Goal: Transaction & Acquisition: Book appointment/travel/reservation

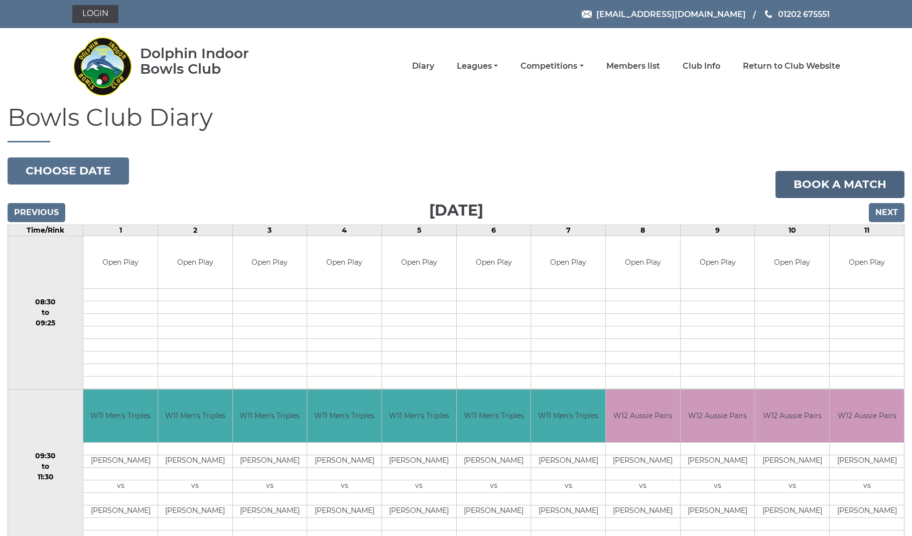
click at [844, 183] on link "Book a match" at bounding box center [839, 184] width 129 height 27
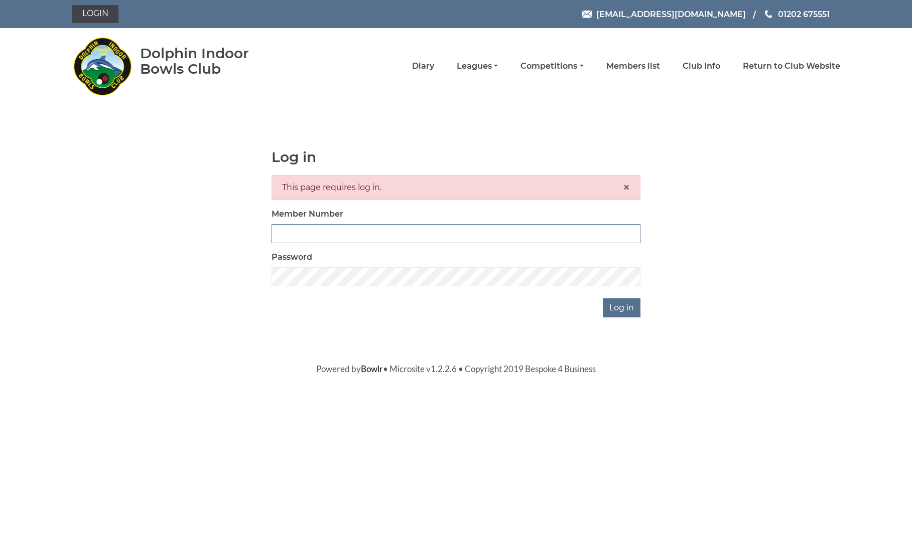
type input "2820"
click at [629, 306] on input "Log in" at bounding box center [622, 308] width 38 height 19
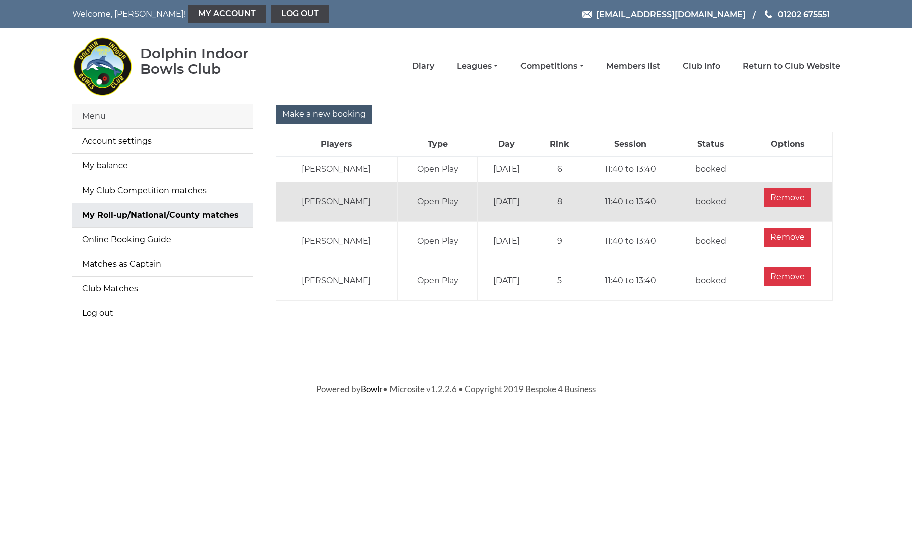
click at [337, 114] on input "Make a new booking" at bounding box center [323, 114] width 97 height 19
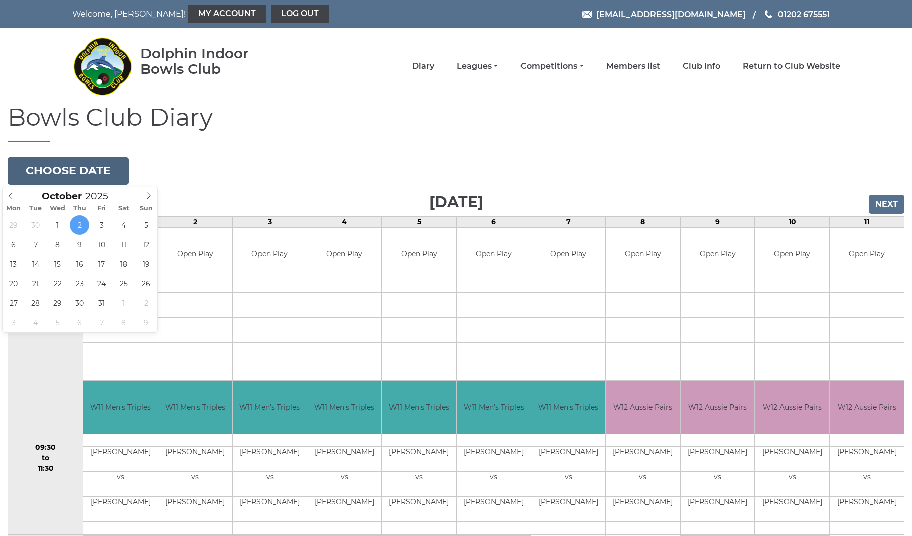
click at [85, 174] on button "Choose date" at bounding box center [68, 171] width 121 height 27
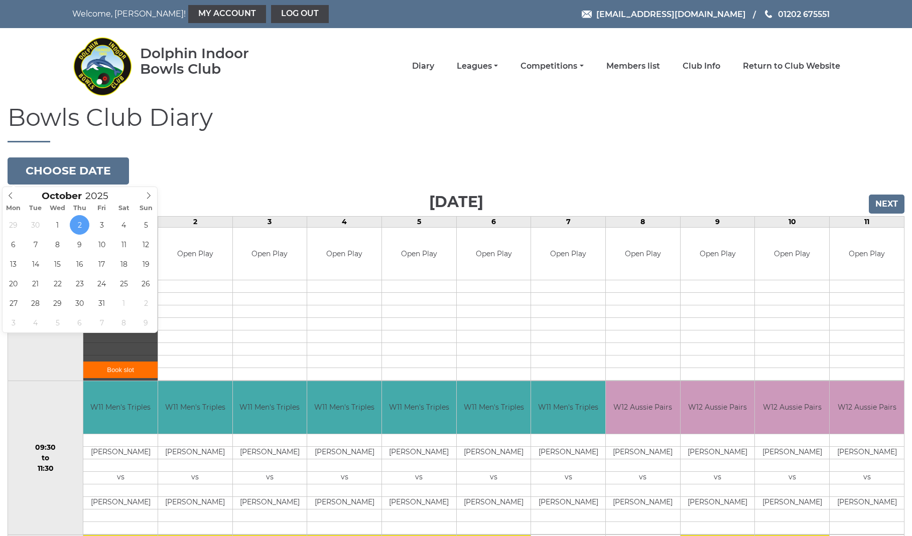
type input "2025-10-16"
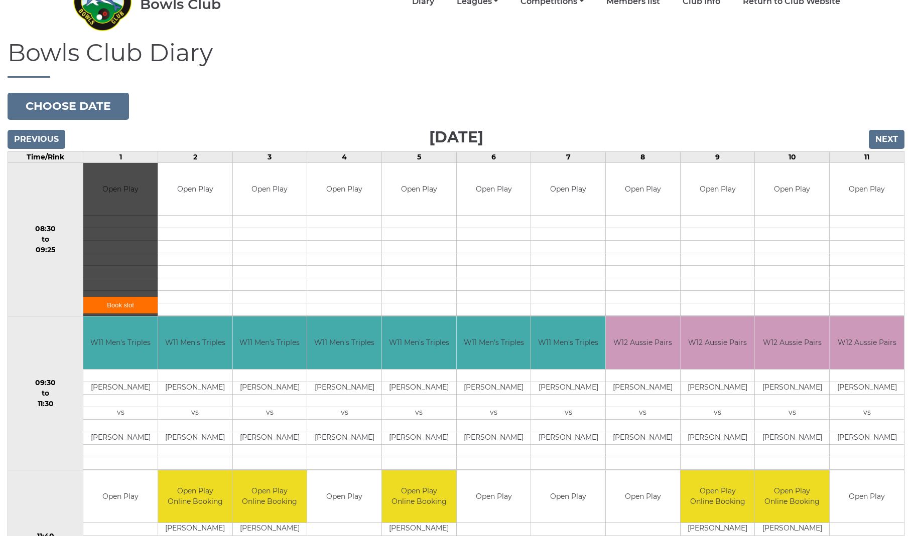
scroll to position [68, 0]
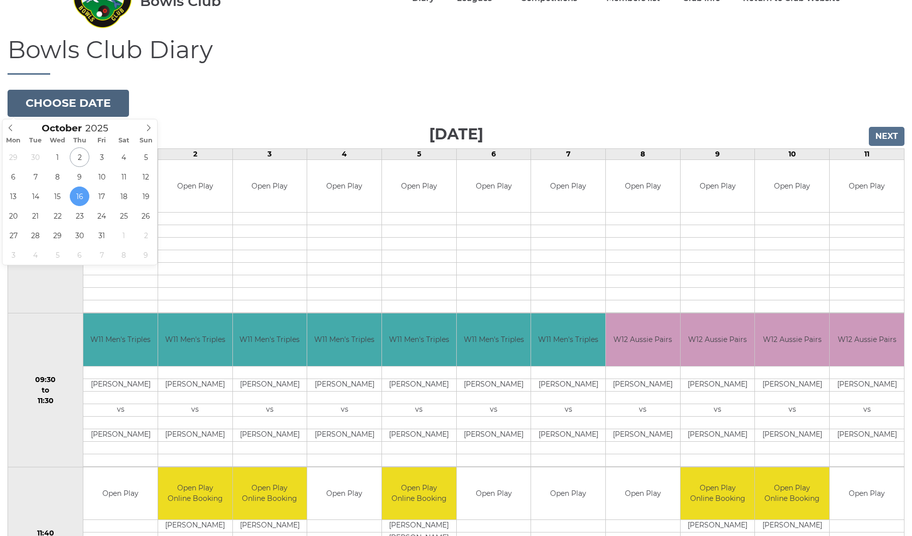
click at [80, 102] on button "Choose date" at bounding box center [68, 103] width 121 height 27
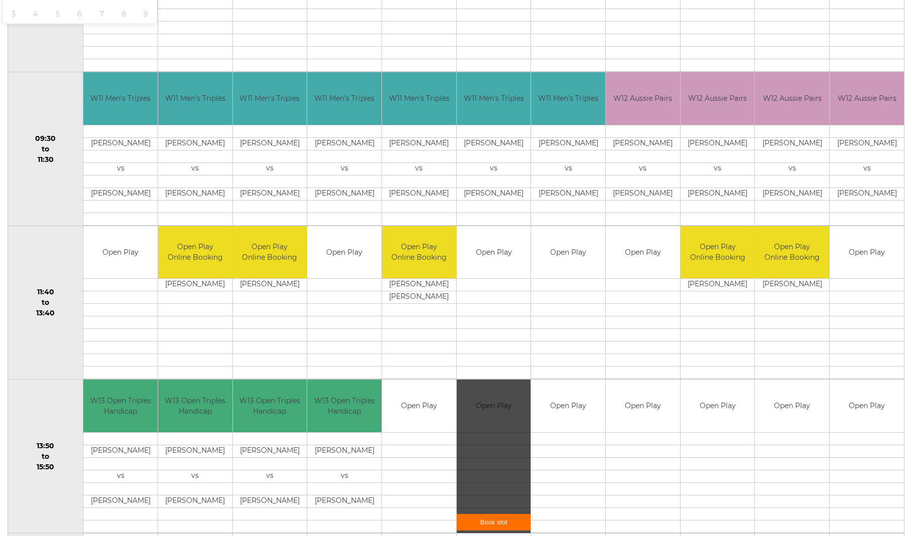
scroll to position [312, 0]
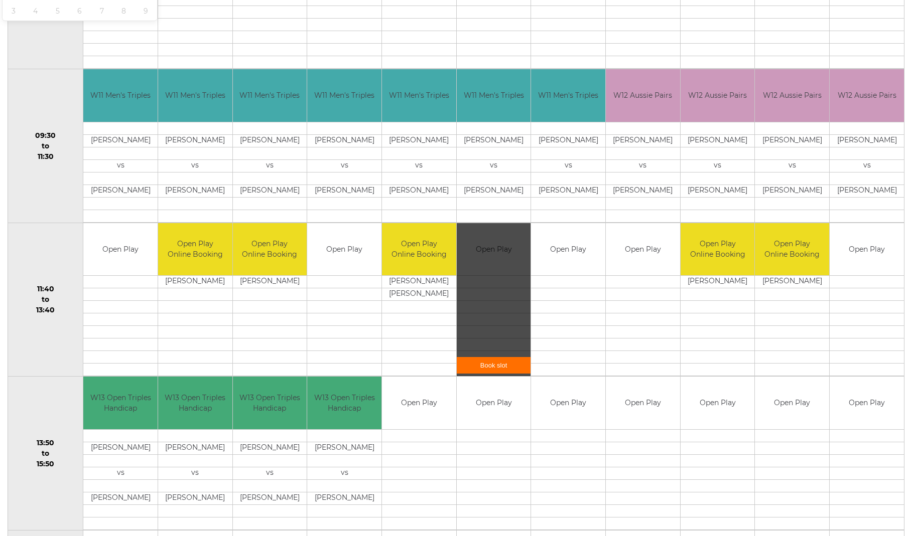
click at [507, 366] on link "Book slot" at bounding box center [494, 365] width 74 height 17
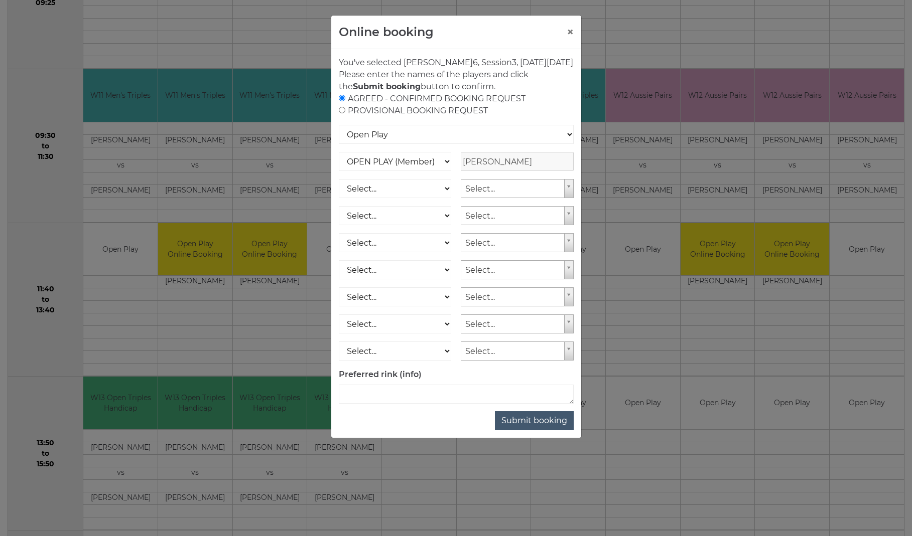
click at [536, 431] on button "Submit booking" at bounding box center [534, 420] width 79 height 19
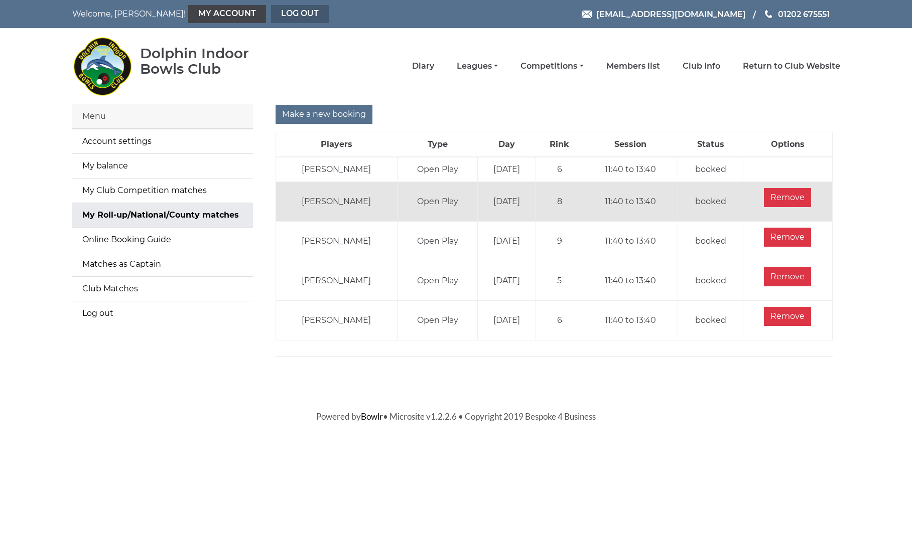
click at [271, 17] on link "Log out" at bounding box center [300, 14] width 58 height 18
